Goal: Find specific page/section: Find specific page/section

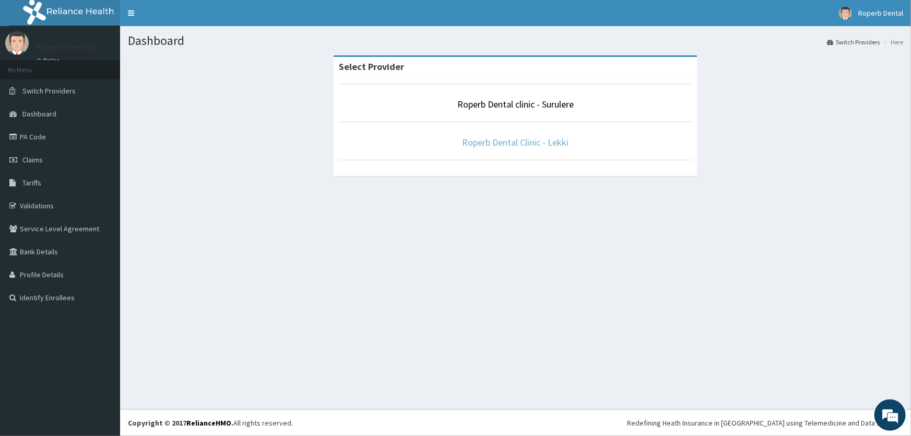
click at [471, 144] on link "Roperb Dental Clinic - Lekki" at bounding box center [516, 142] width 107 height 12
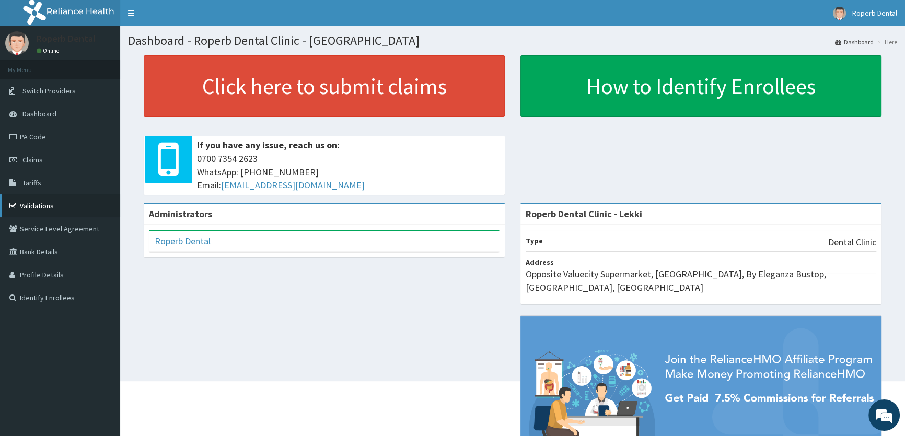
click at [40, 202] on link "Validations" at bounding box center [60, 205] width 120 height 23
